Goal: Check status: Check status

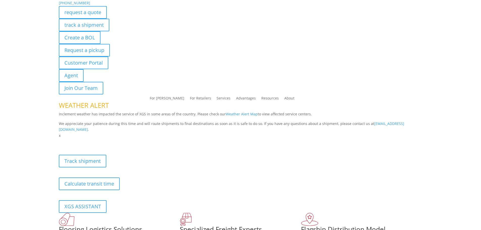
click at [87, 95] on div "For [PERSON_NAME] For Retailers Services Advantages Resources About" at bounding box center [240, 99] width 481 height 8
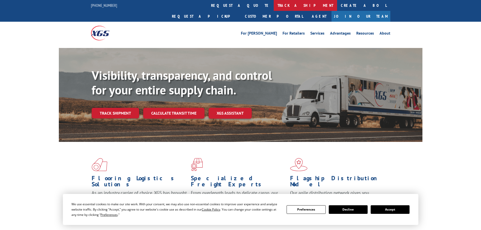
click at [274, 6] on link "track a shipment" at bounding box center [305, 5] width 63 height 11
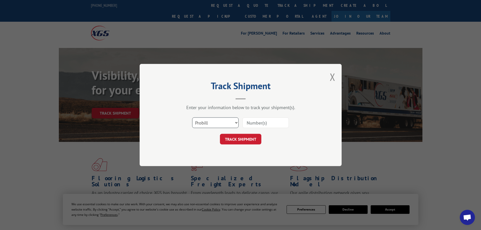
click at [219, 122] on select "Select category... Probill BOL PO" at bounding box center [215, 123] width 46 height 11
select select "po"
click at [192, 118] on select "Select category... Probill BOL PO" at bounding box center [215, 123] width 46 height 11
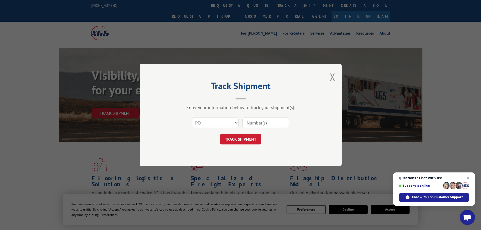
click at [254, 125] on input at bounding box center [266, 123] width 46 height 11
paste input "26531464"
type input "26531464"
click at [253, 138] on button "TRACK SHIPMENT" at bounding box center [240, 139] width 41 height 11
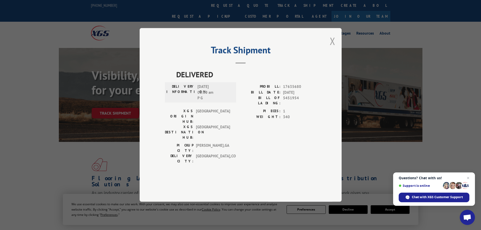
click at [335, 48] on button "Close modal" at bounding box center [333, 40] width 6 height 13
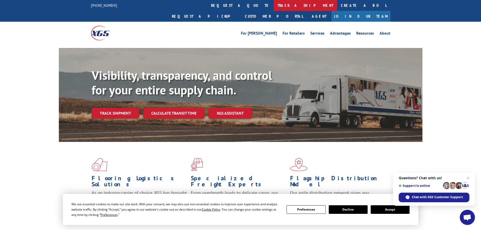
click at [274, 6] on link "track a shipment" at bounding box center [305, 5] width 63 height 11
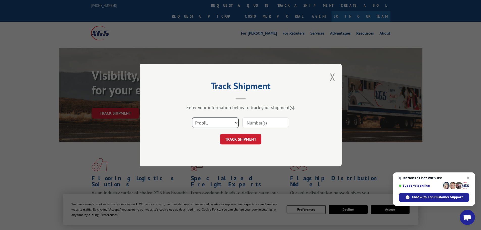
click at [214, 122] on select "Select category... Probill BOL PO" at bounding box center [215, 123] width 46 height 11
select select "po"
click at [192, 118] on select "Select category... Probill BOL PO" at bounding box center [215, 123] width 46 height 11
click at [253, 122] on input at bounding box center [266, 123] width 46 height 11
paste input "26531505"
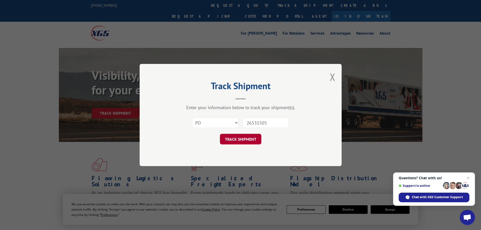
type input "26531505"
click at [253, 141] on button "TRACK SHIPMENT" at bounding box center [240, 139] width 41 height 11
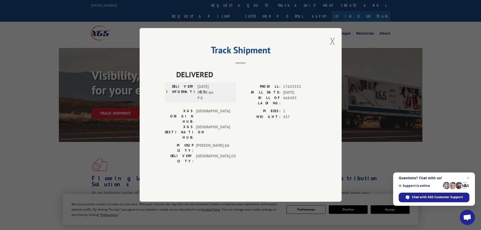
click at [334, 48] on button "Close modal" at bounding box center [333, 40] width 6 height 13
